Goal: Find specific page/section: Find specific page/section

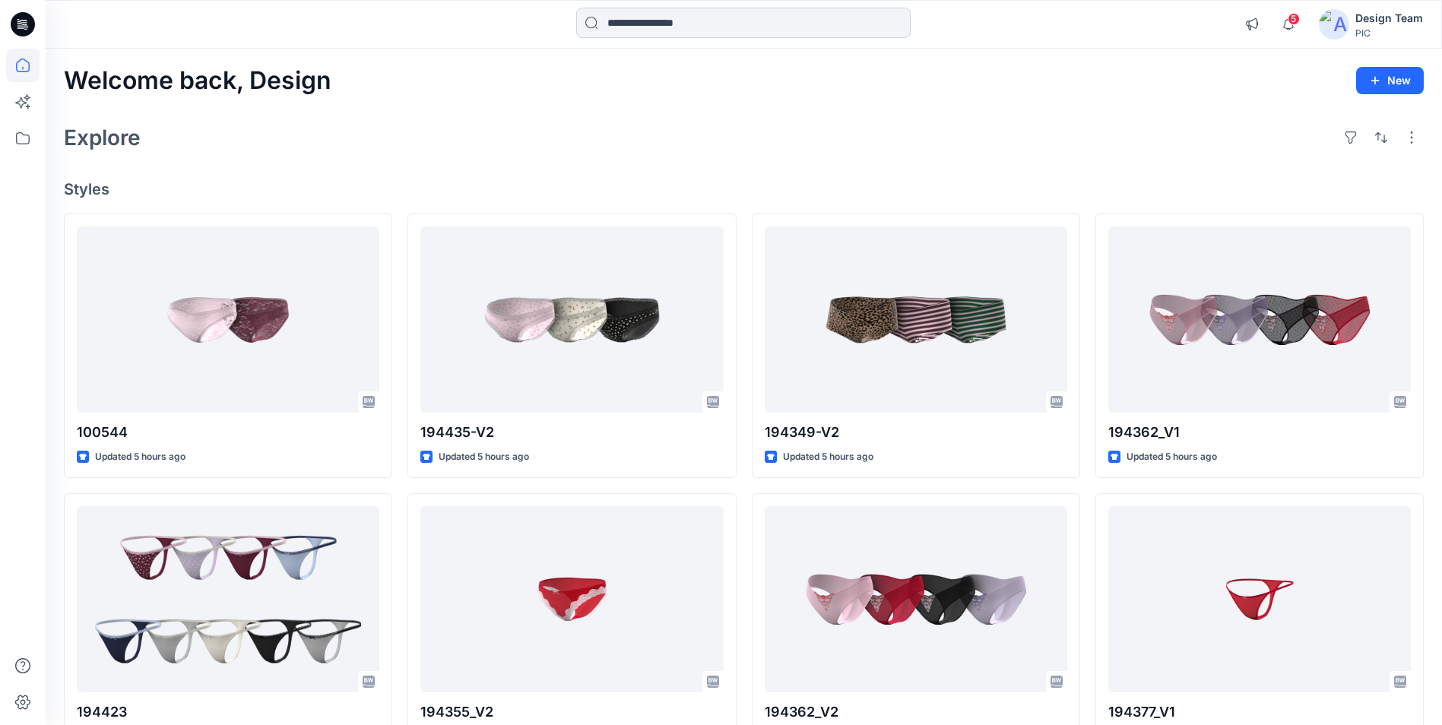
click at [697, 12] on input at bounding box center [743, 23] width 334 height 30
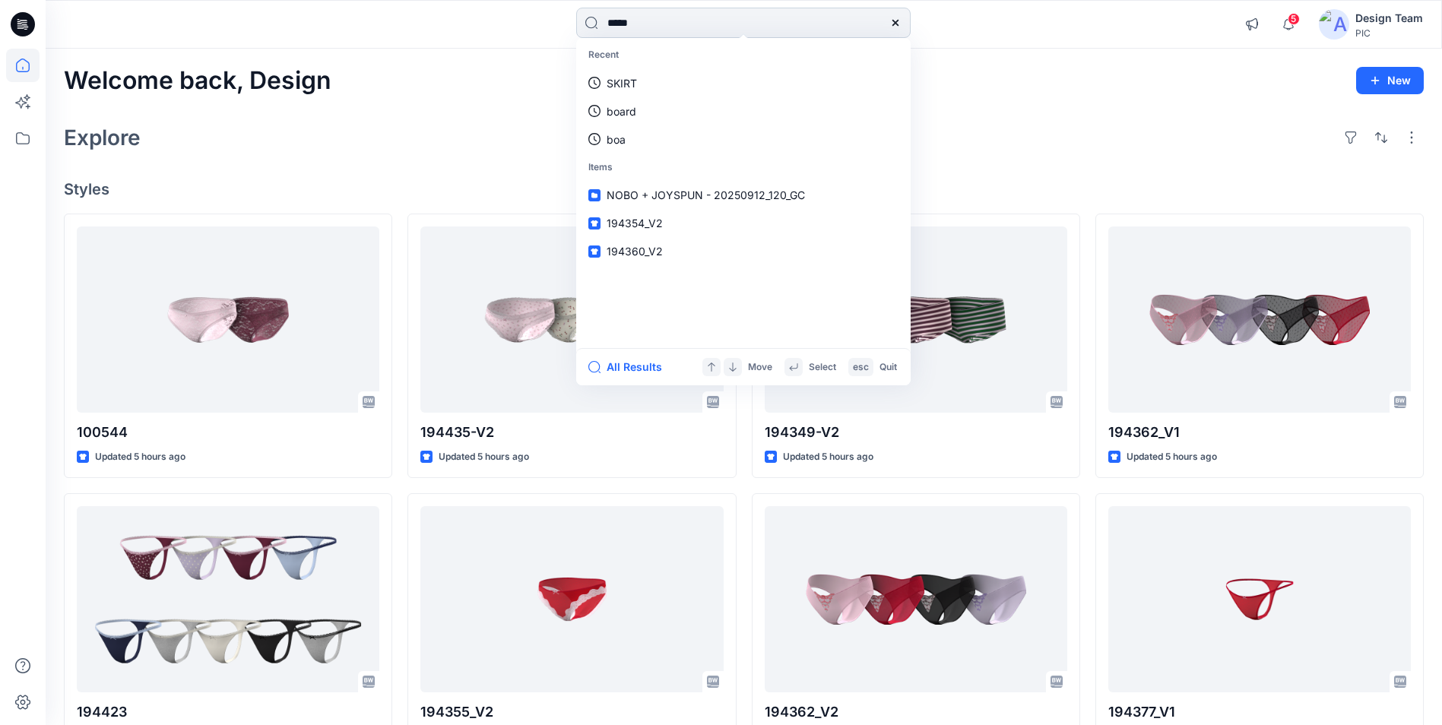
type input "******"
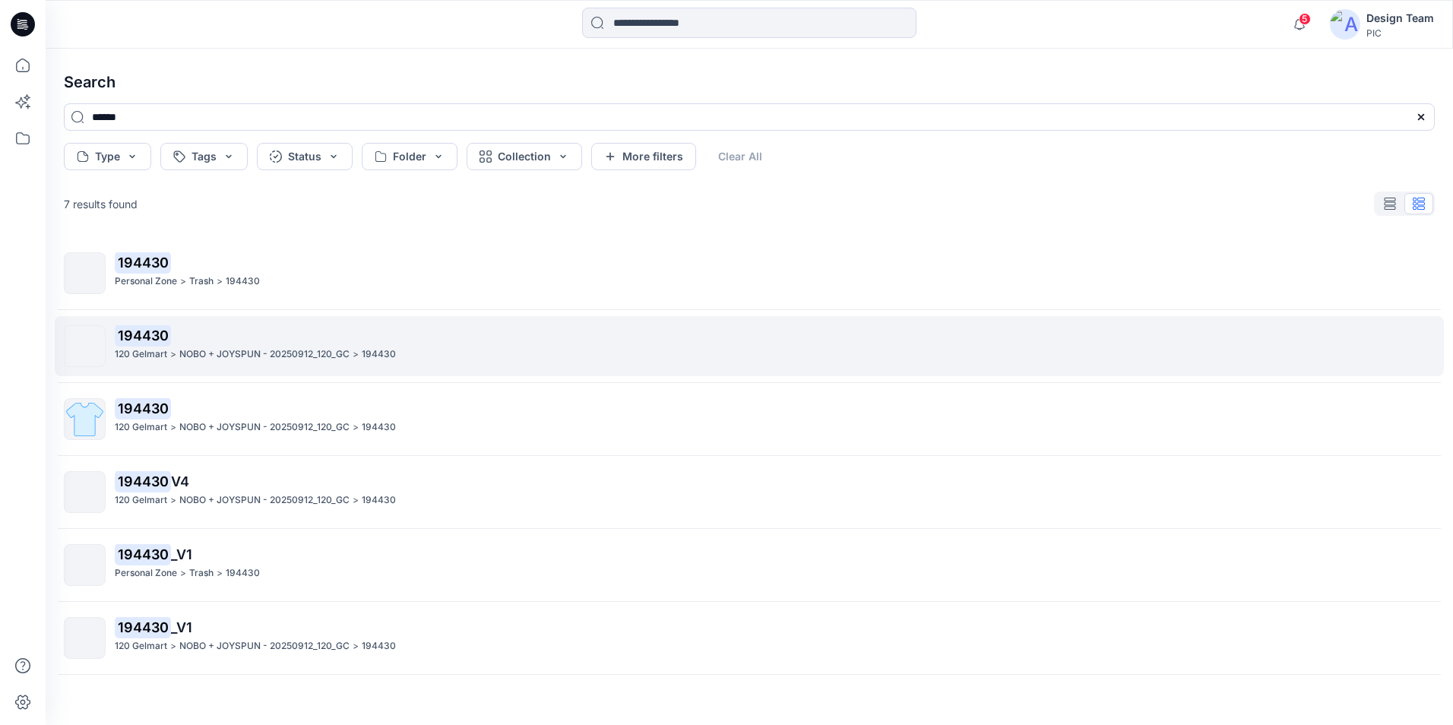
click at [239, 363] on div "194430 120 Gelmart > NOBO + JOYSPUN - 20250912_120_GC > 194430" at bounding box center [774, 346] width 1319 height 42
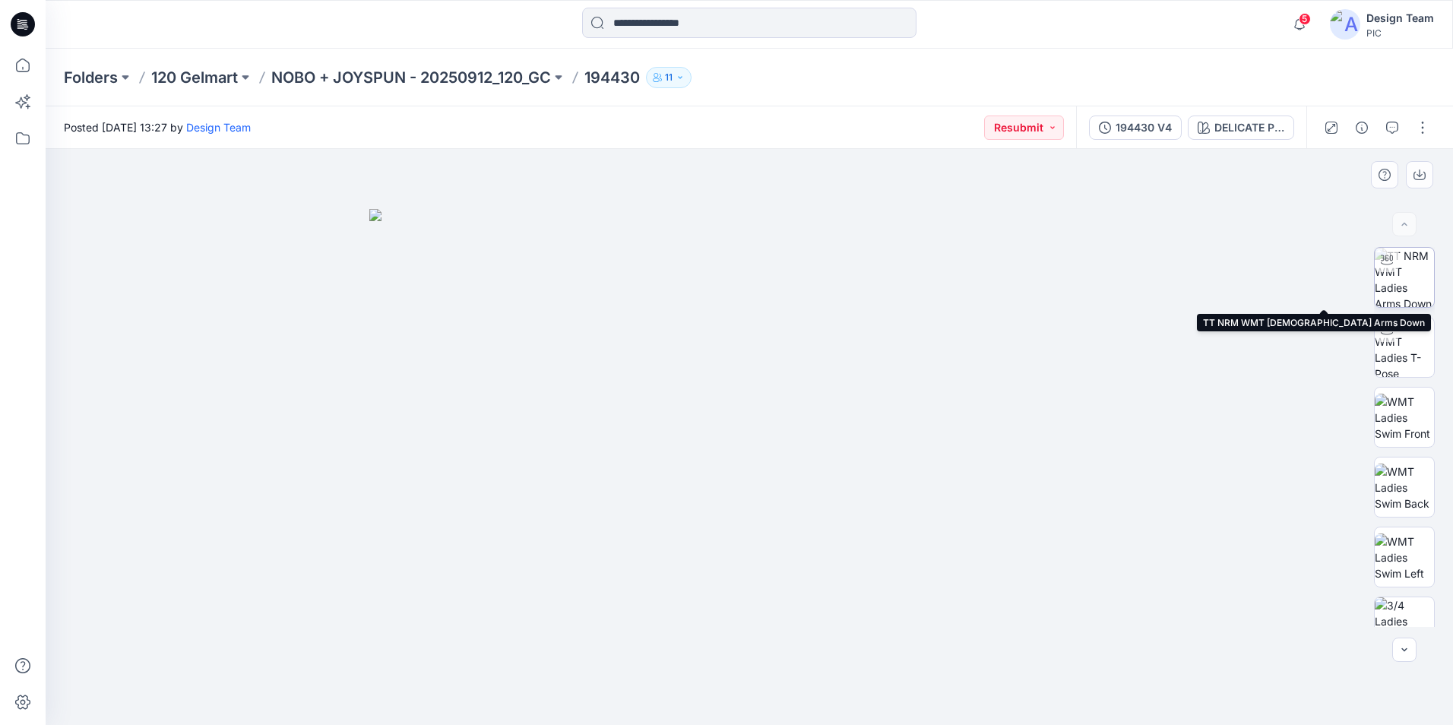
click at [1400, 280] on img at bounding box center [1404, 277] width 59 height 59
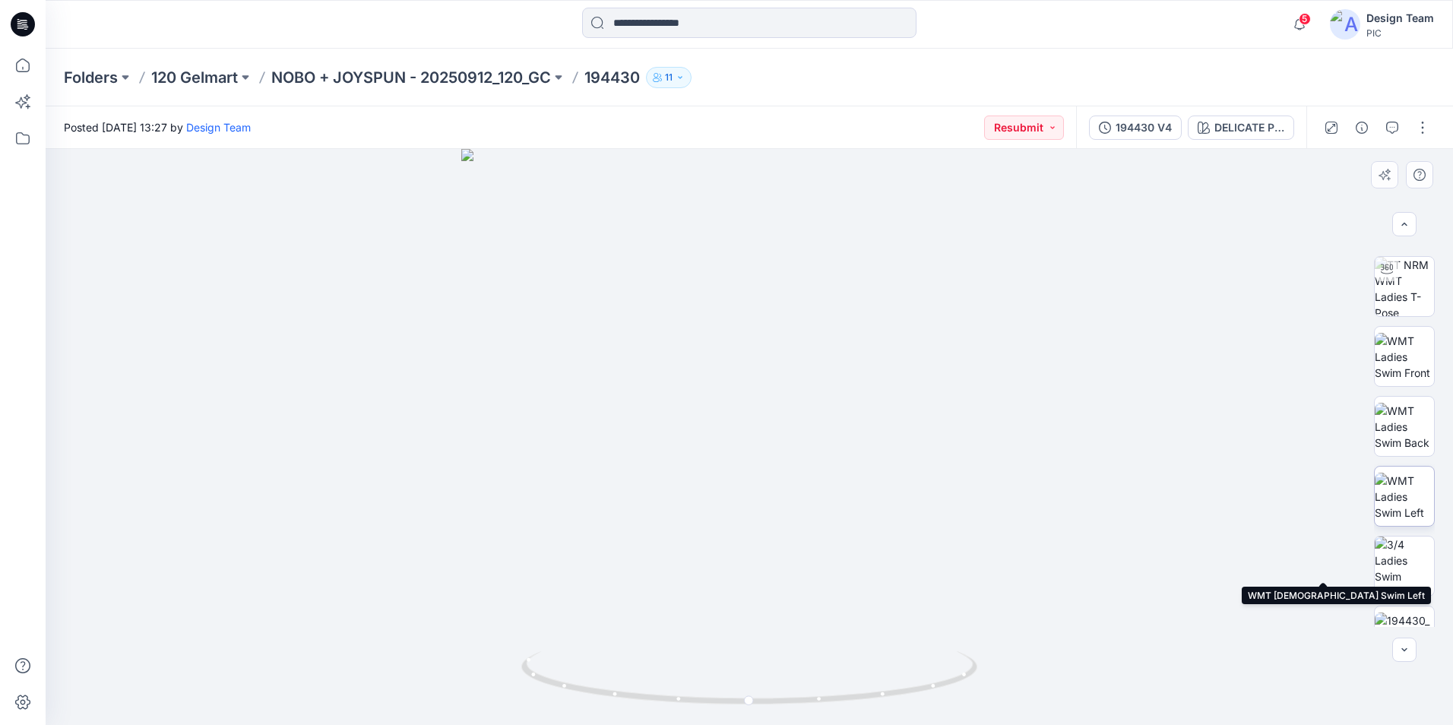
scroll to position [228, 0]
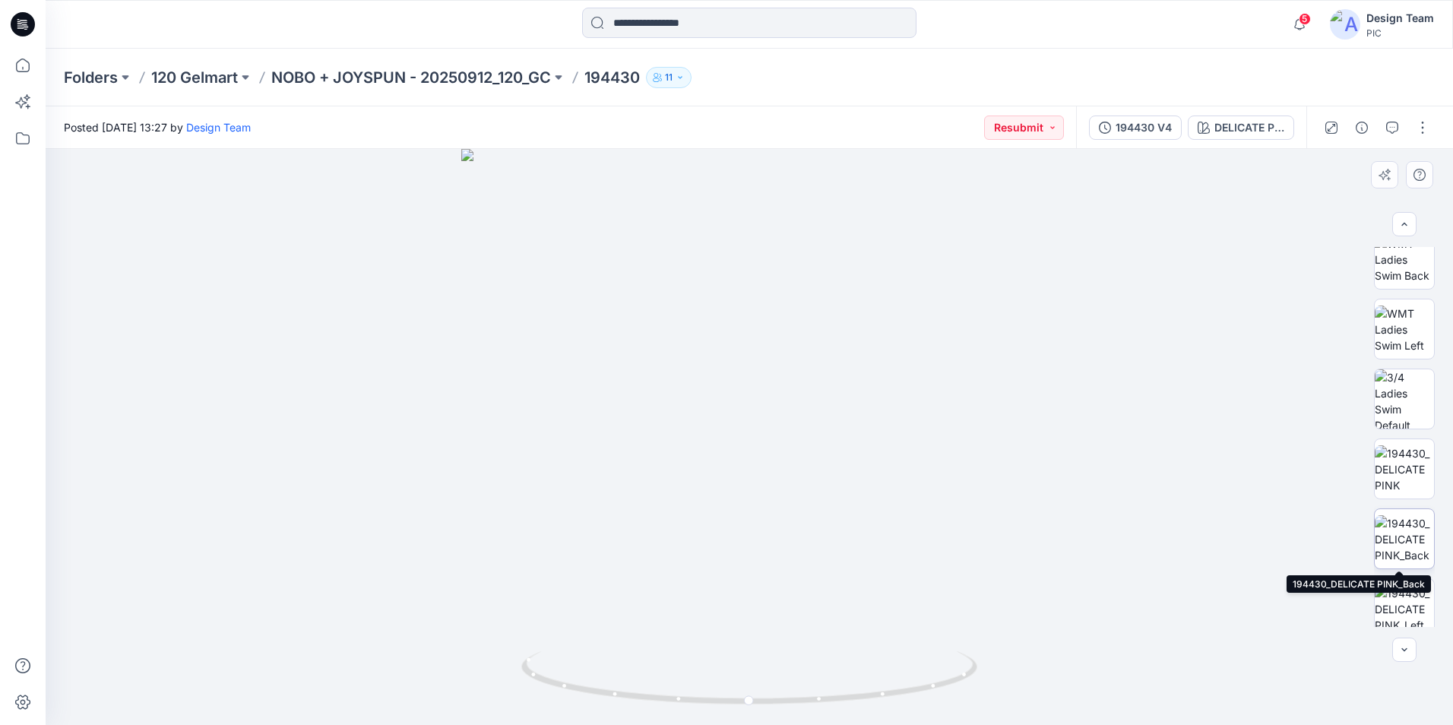
click at [1395, 532] on img at bounding box center [1404, 539] width 59 height 48
